Goal: Information Seeking & Learning: Check status

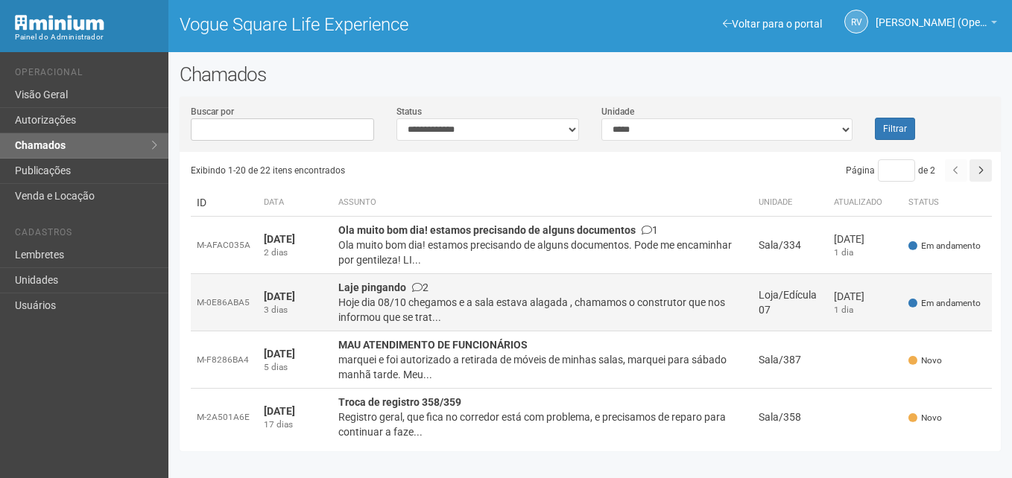
click at [408, 303] on div "Hoje dia 08/10 chegamos e a sala estava alagada , chamamos o construtor que nos…" at bounding box center [542, 310] width 408 height 30
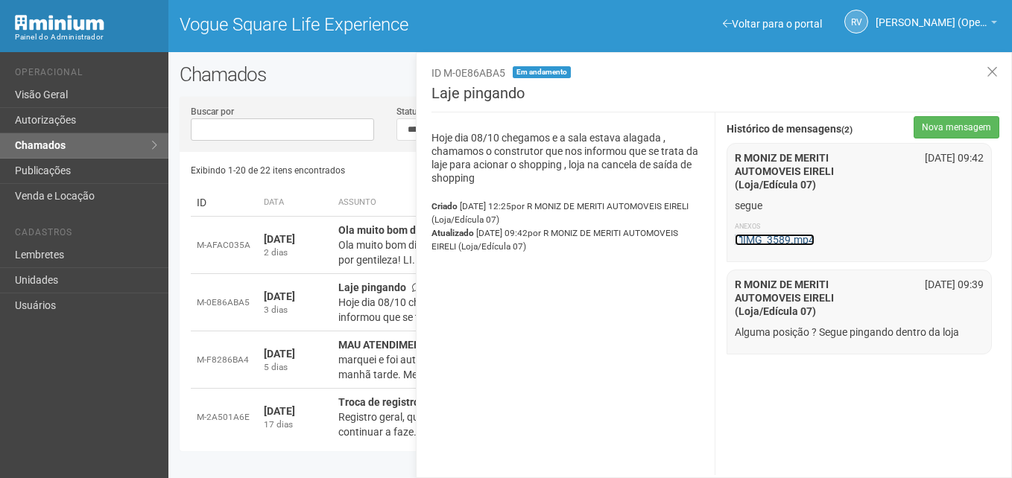
click at [768, 241] on link "IMG_3589.mp4" at bounding box center [775, 240] width 80 height 12
drag, startPoint x: 612, startPoint y: 342, endPoint x: 656, endPoint y: 309, distance: 54.9
click at [612, 342] on div "Hoje dia 08/10 chegamos e a sala estava alagada , chamamos o construtor que nos…" at bounding box center [568, 294] width 296 height 363
click at [993, 75] on icon at bounding box center [992, 72] width 11 height 15
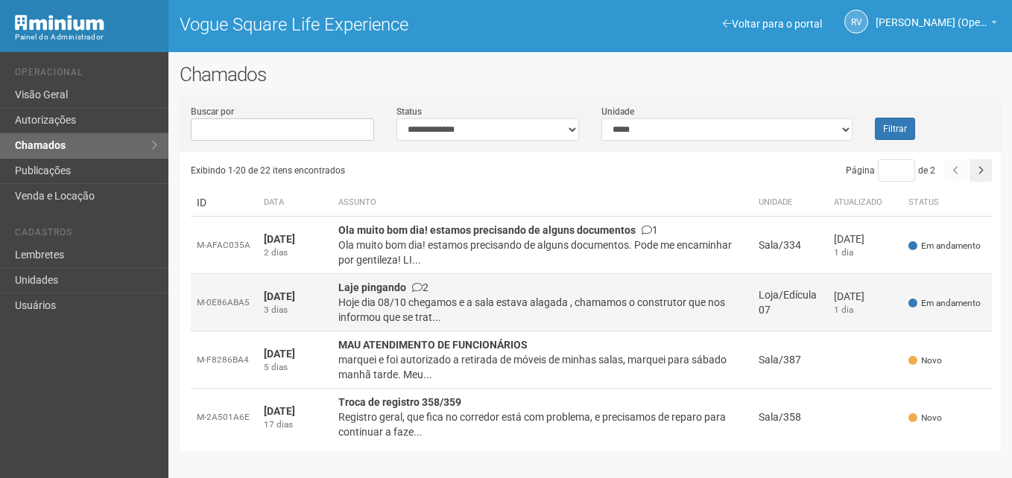
click at [473, 309] on div "Hoje dia 08/10 chegamos e a sala estava alagada , chamamos o construtor que nos…" at bounding box center [542, 310] width 408 height 30
click at [473, 309] on div "**********" at bounding box center [590, 274] width 821 height 332
